Goal: Information Seeking & Learning: Learn about a topic

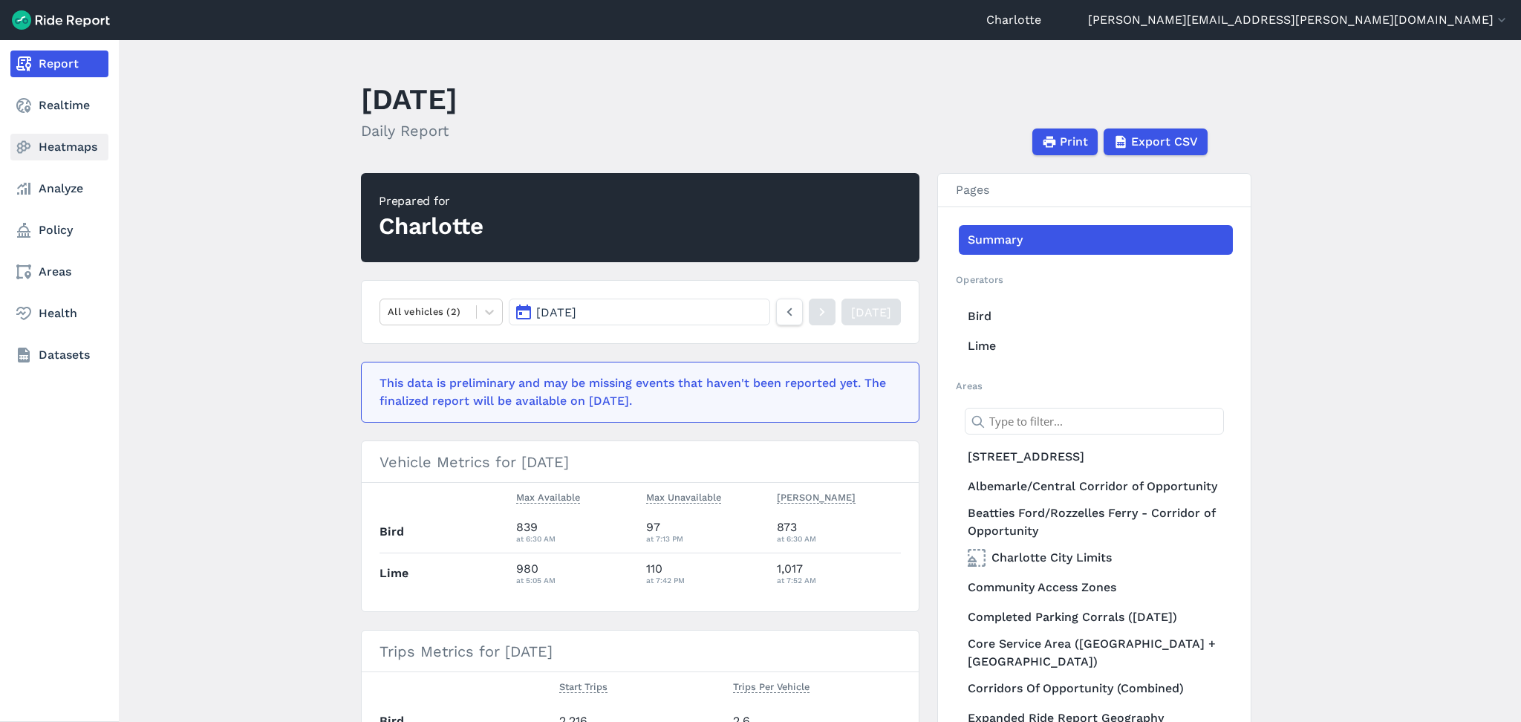
click at [48, 149] on link "Heatmaps" at bounding box center [59, 147] width 98 height 27
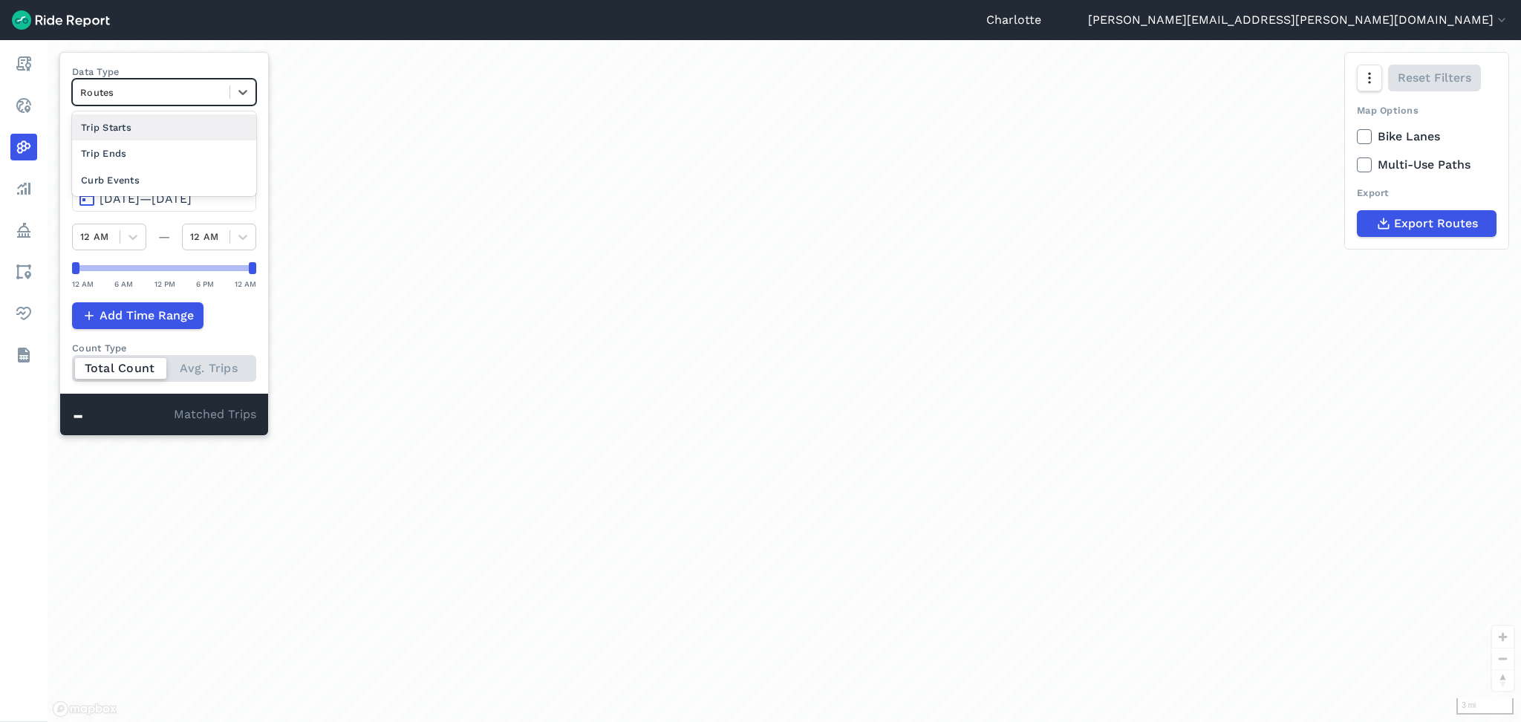
click at [192, 85] on div at bounding box center [151, 92] width 142 height 17
click at [123, 180] on div "Curb Events" at bounding box center [164, 180] width 184 height 26
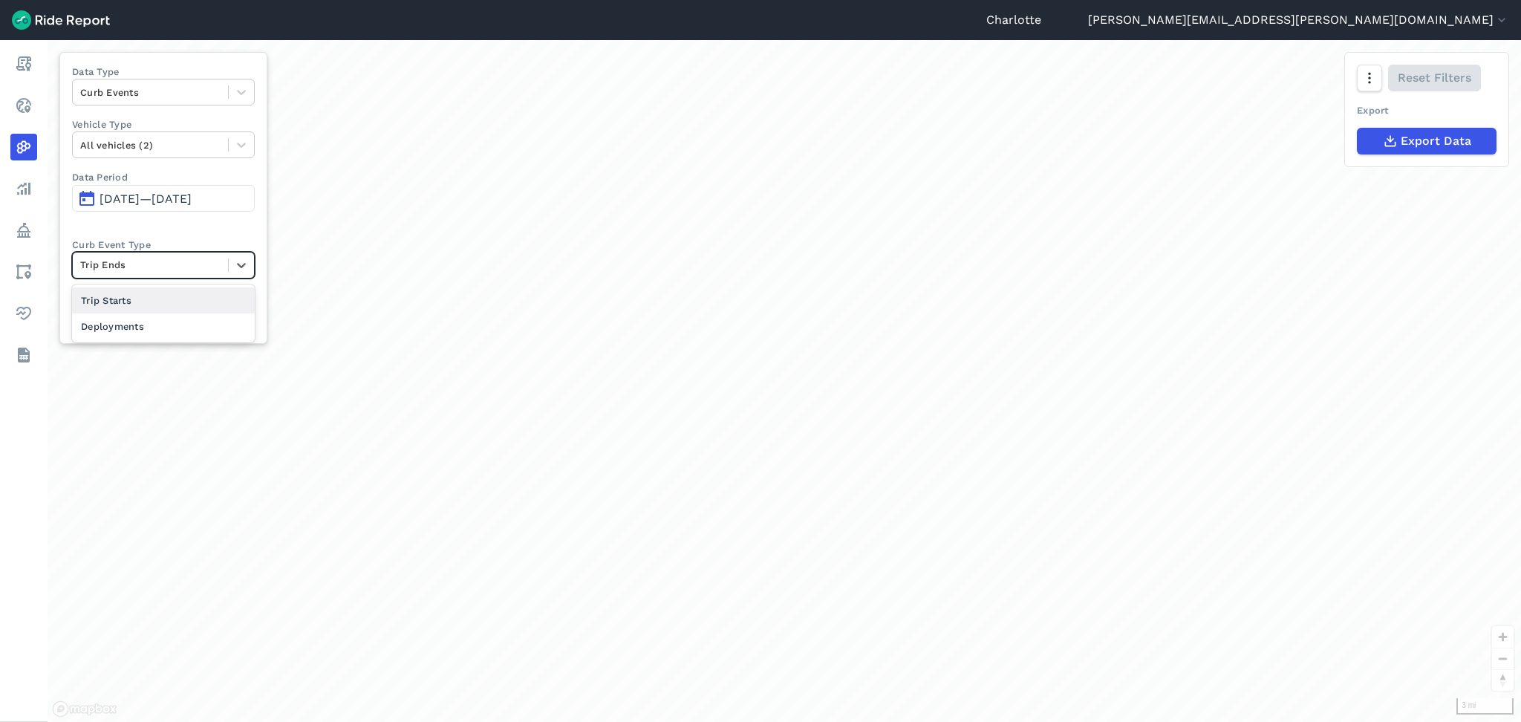
click at [178, 267] on div at bounding box center [150, 264] width 140 height 17
click at [136, 325] on div "Deployments" at bounding box center [163, 326] width 183 height 26
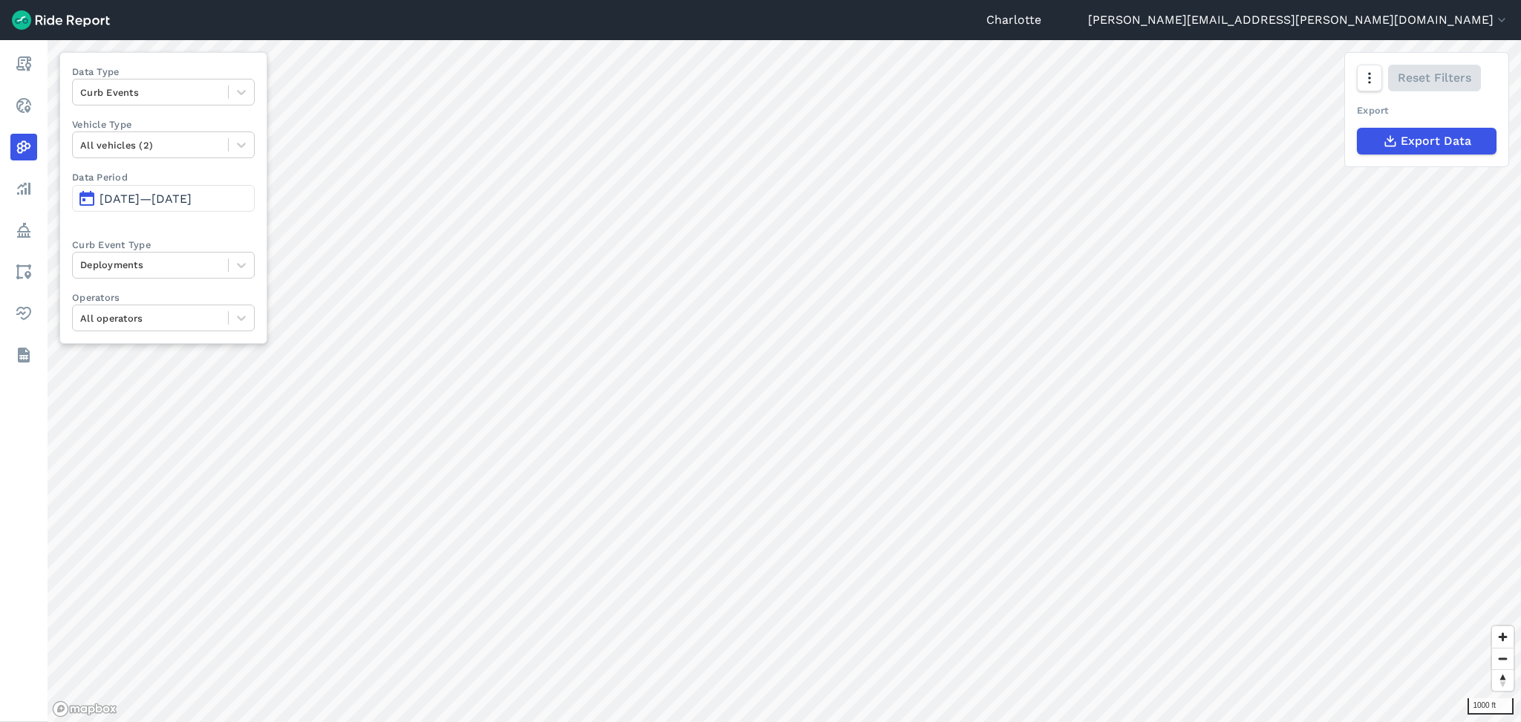
click at [192, 193] on span "[DATE]—[DATE]" at bounding box center [146, 199] width 92 height 14
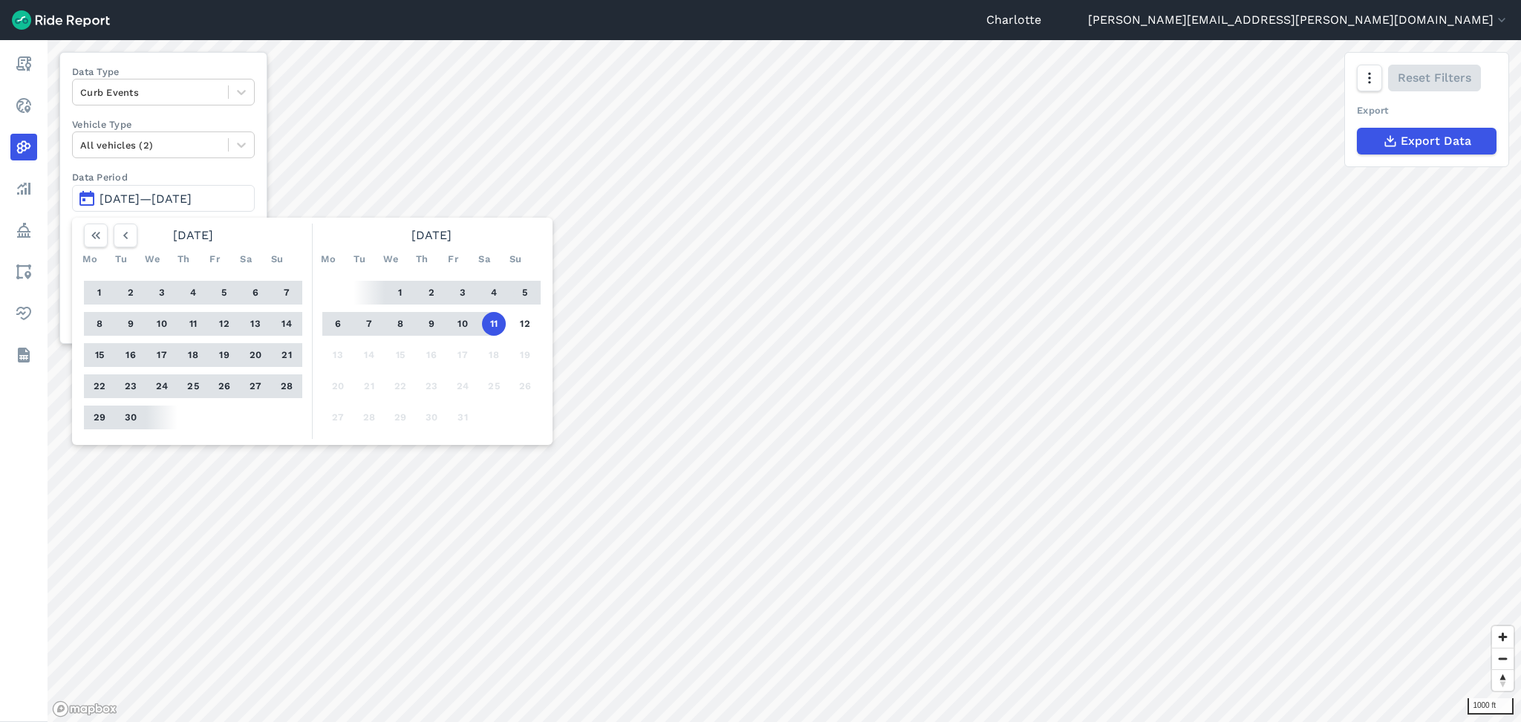
click at [523, 293] on button "5" at bounding box center [525, 293] width 24 height 24
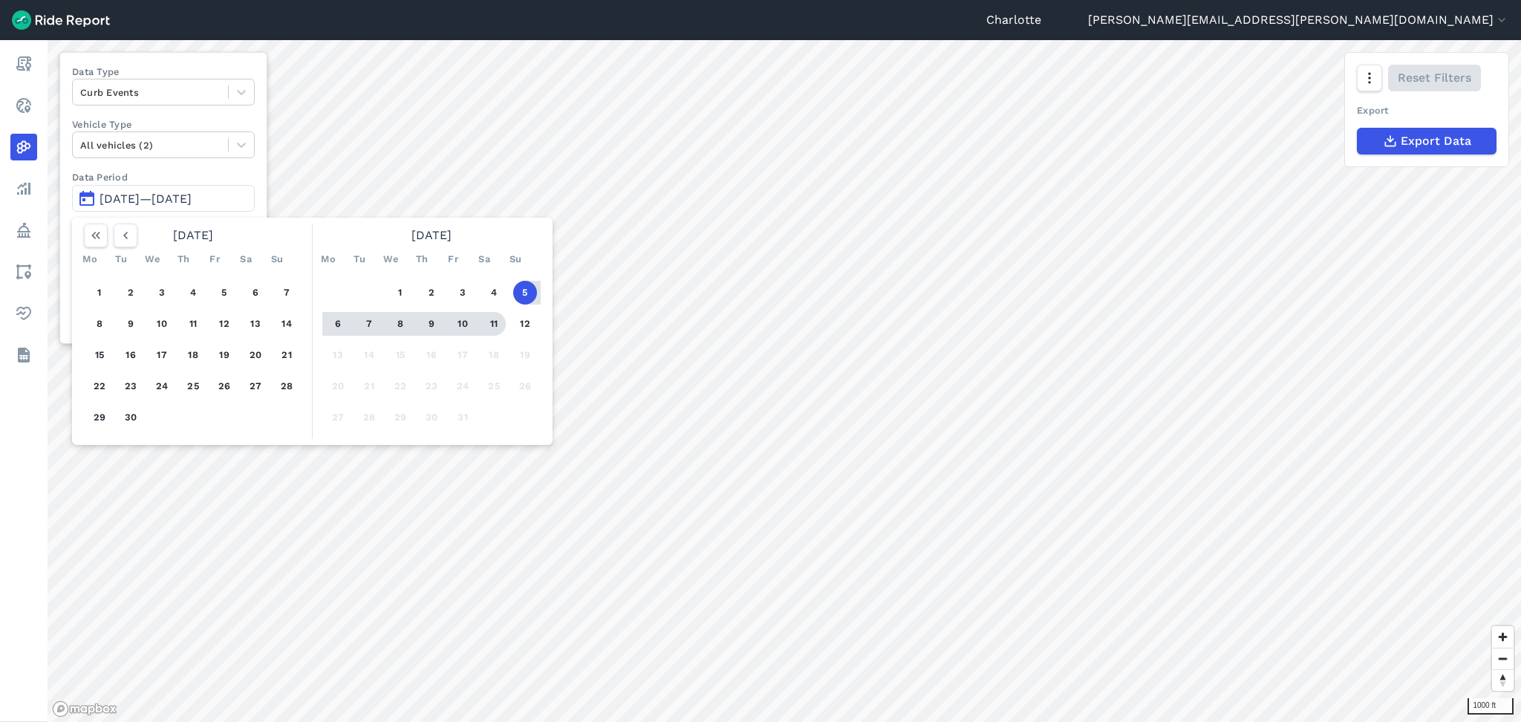
click at [490, 322] on button "11" at bounding box center [494, 324] width 24 height 24
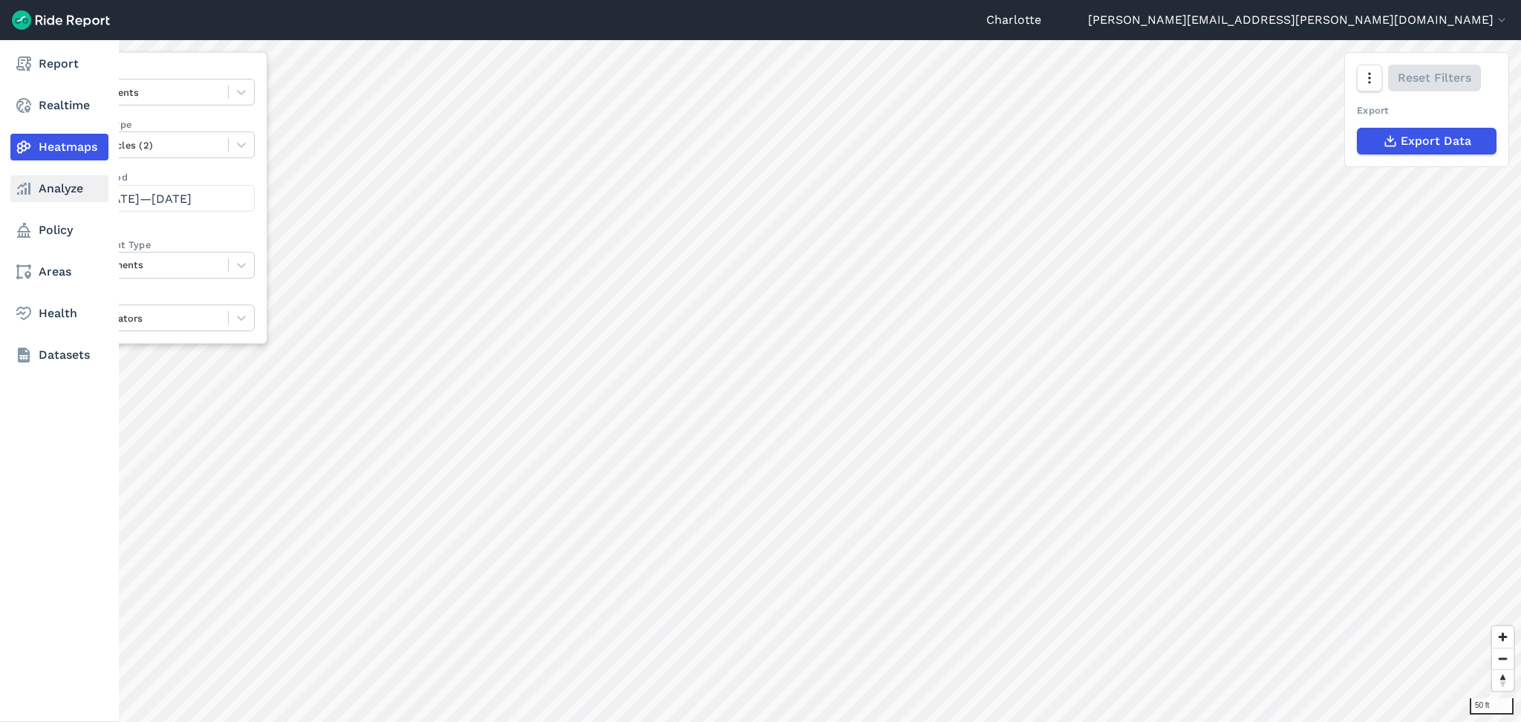
click at [51, 189] on link "Analyze" at bounding box center [59, 188] width 98 height 27
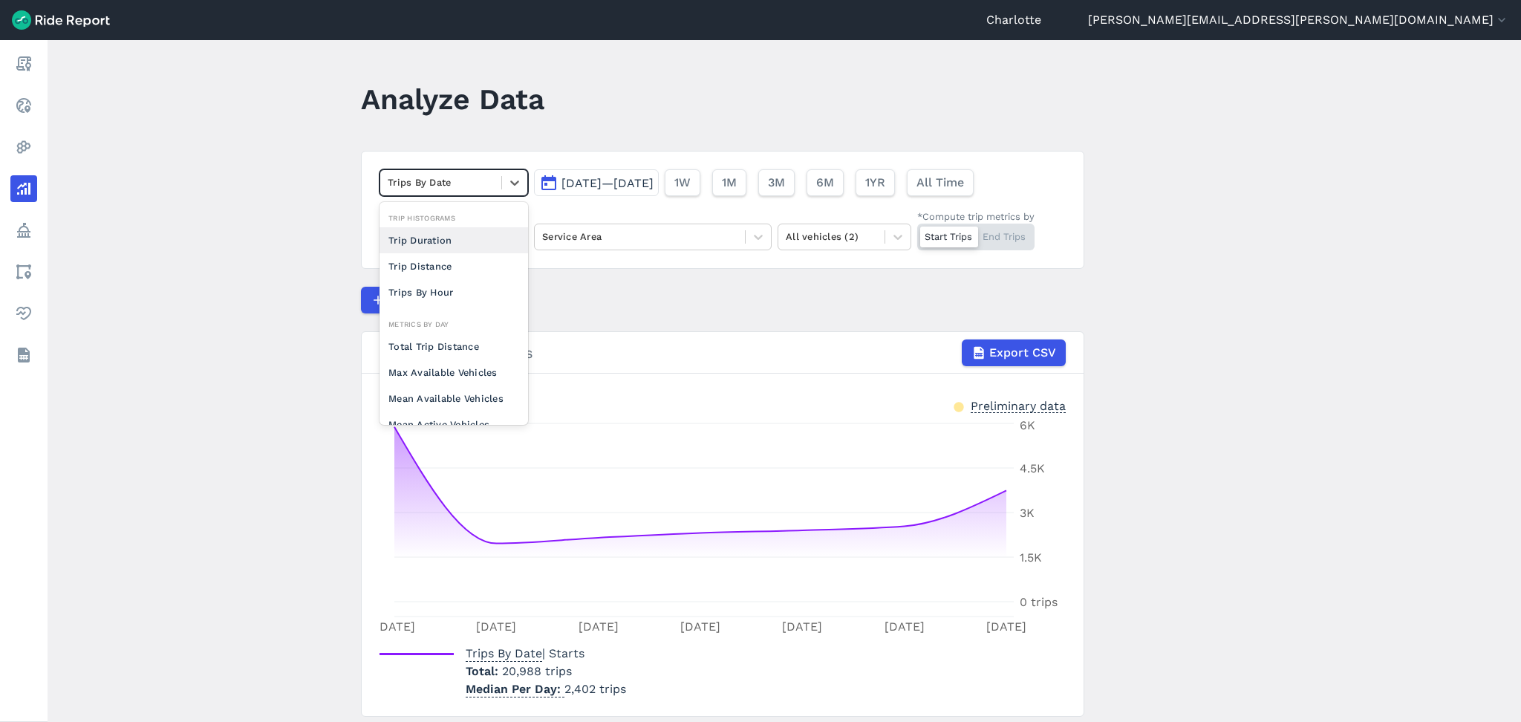
click at [467, 185] on div at bounding box center [441, 182] width 106 height 17
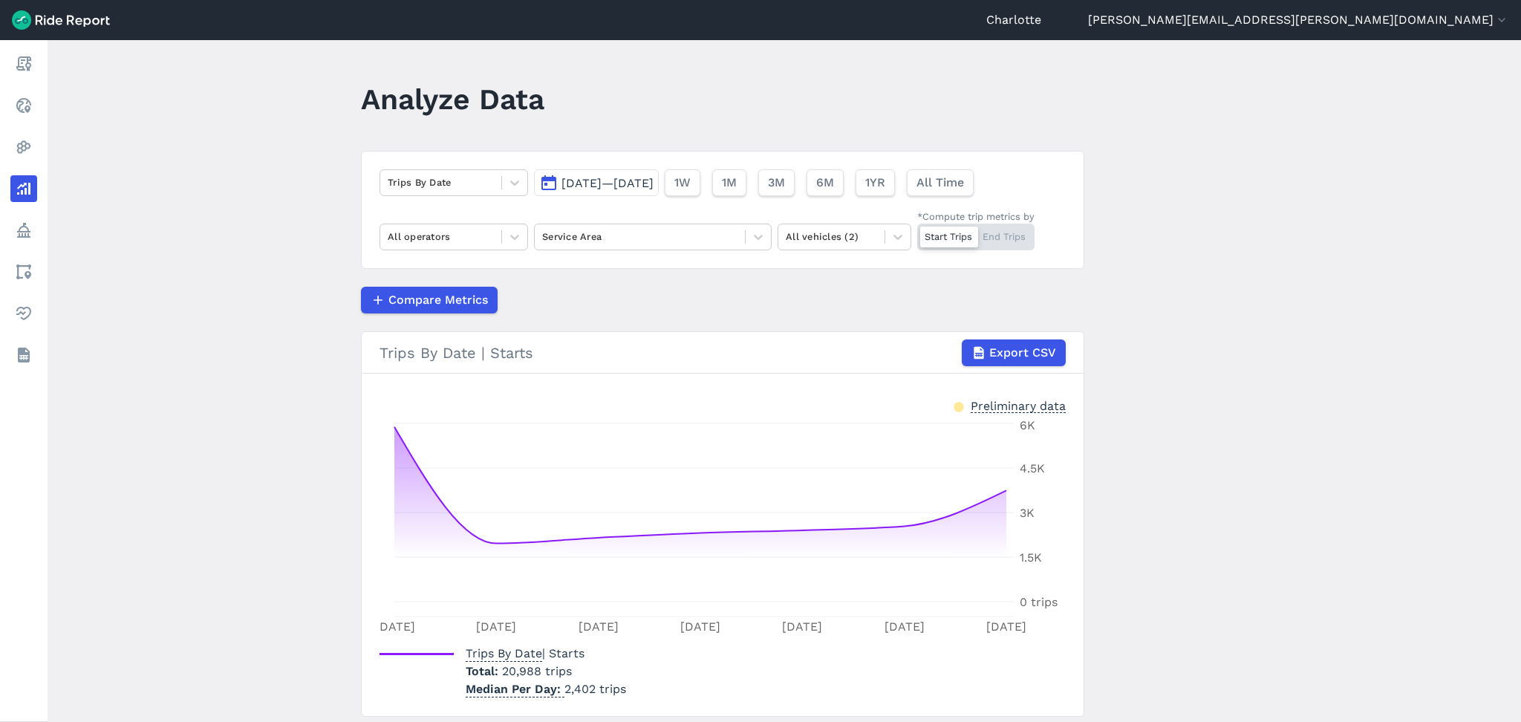
click at [278, 247] on main "Analyze Data Trips By Date [DATE]—[DATE] 1W 1M 3M 6M 1YR All Time All operators…" at bounding box center [784, 381] width 1473 height 682
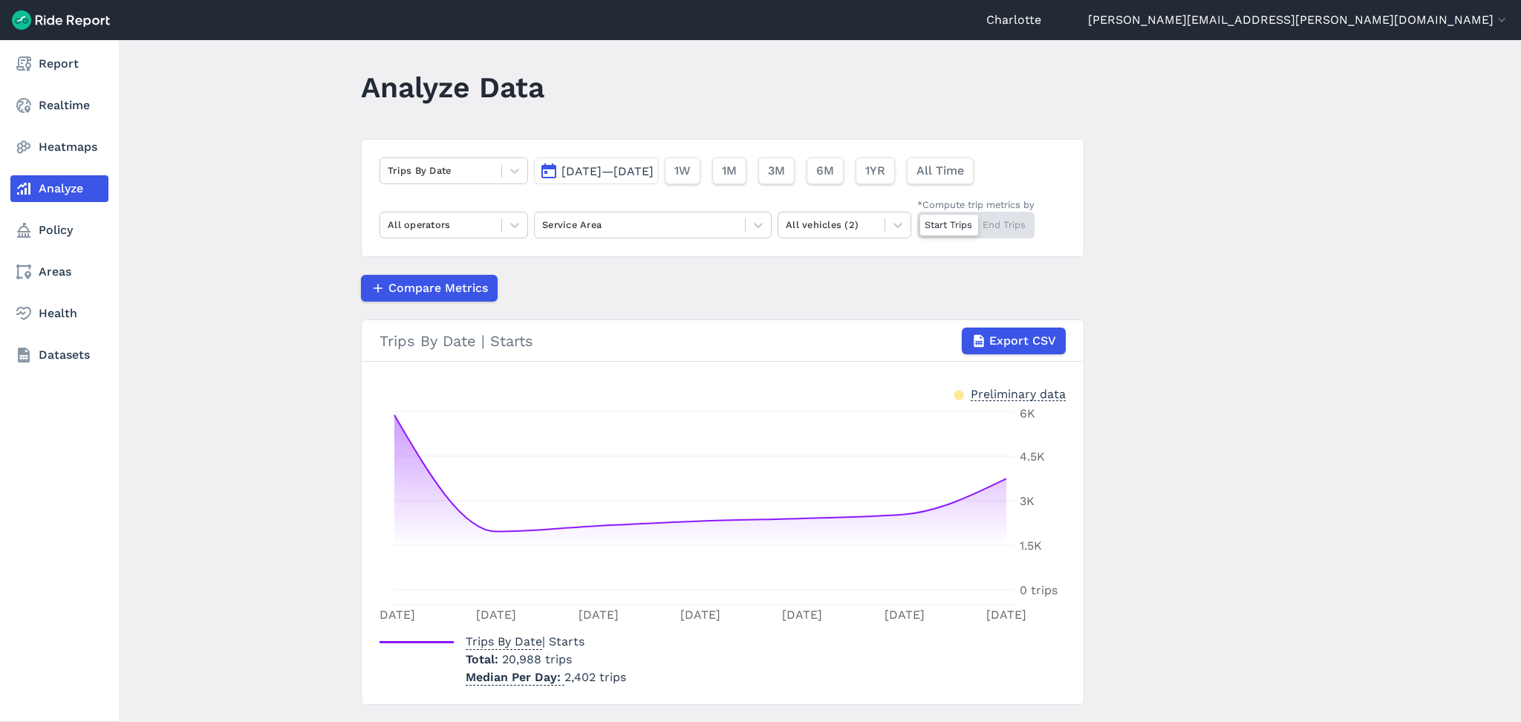
scroll to position [48, 0]
